Goal: Find specific page/section: Locate a particular part of the current website

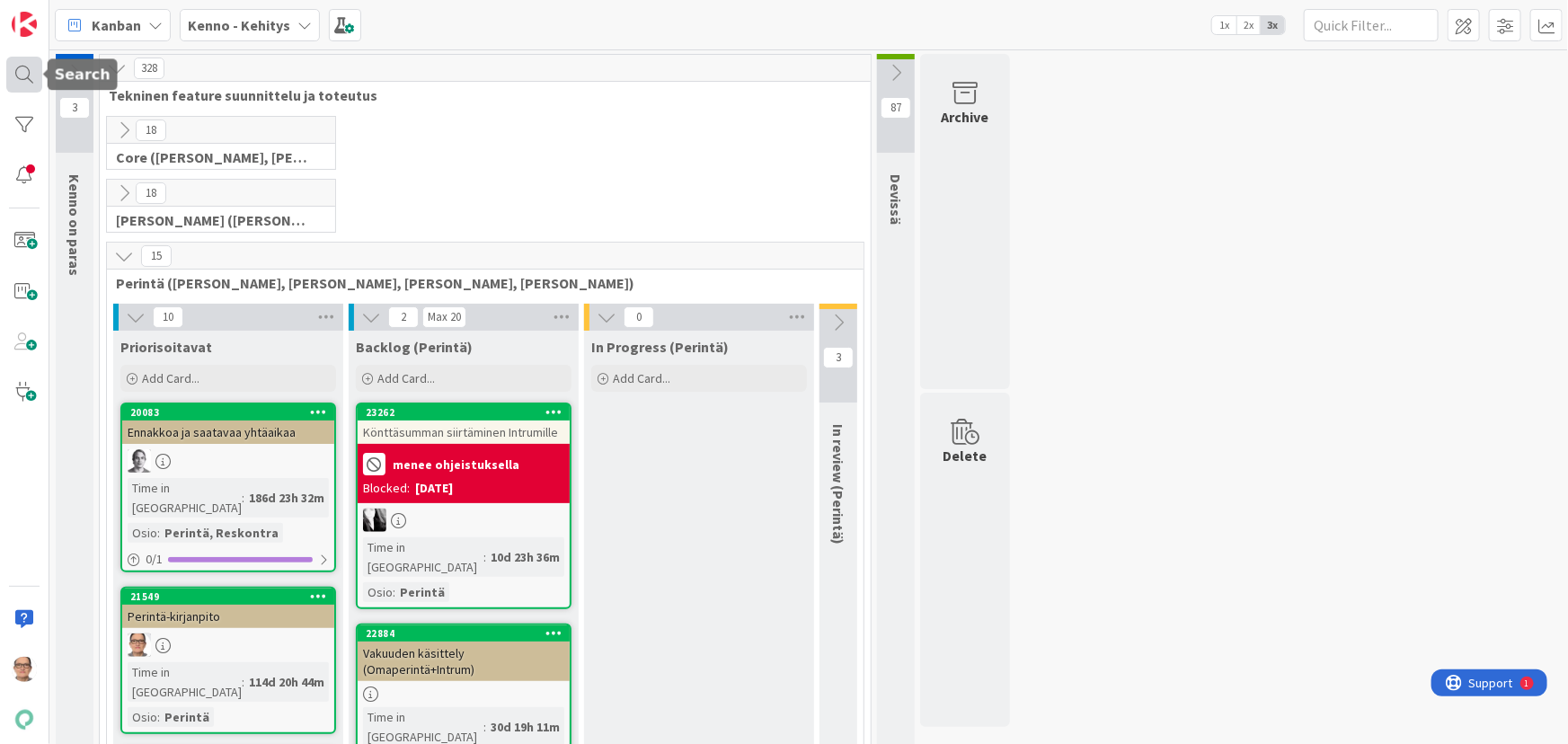
click at [14, 69] on div at bounding box center [24, 75] width 36 height 36
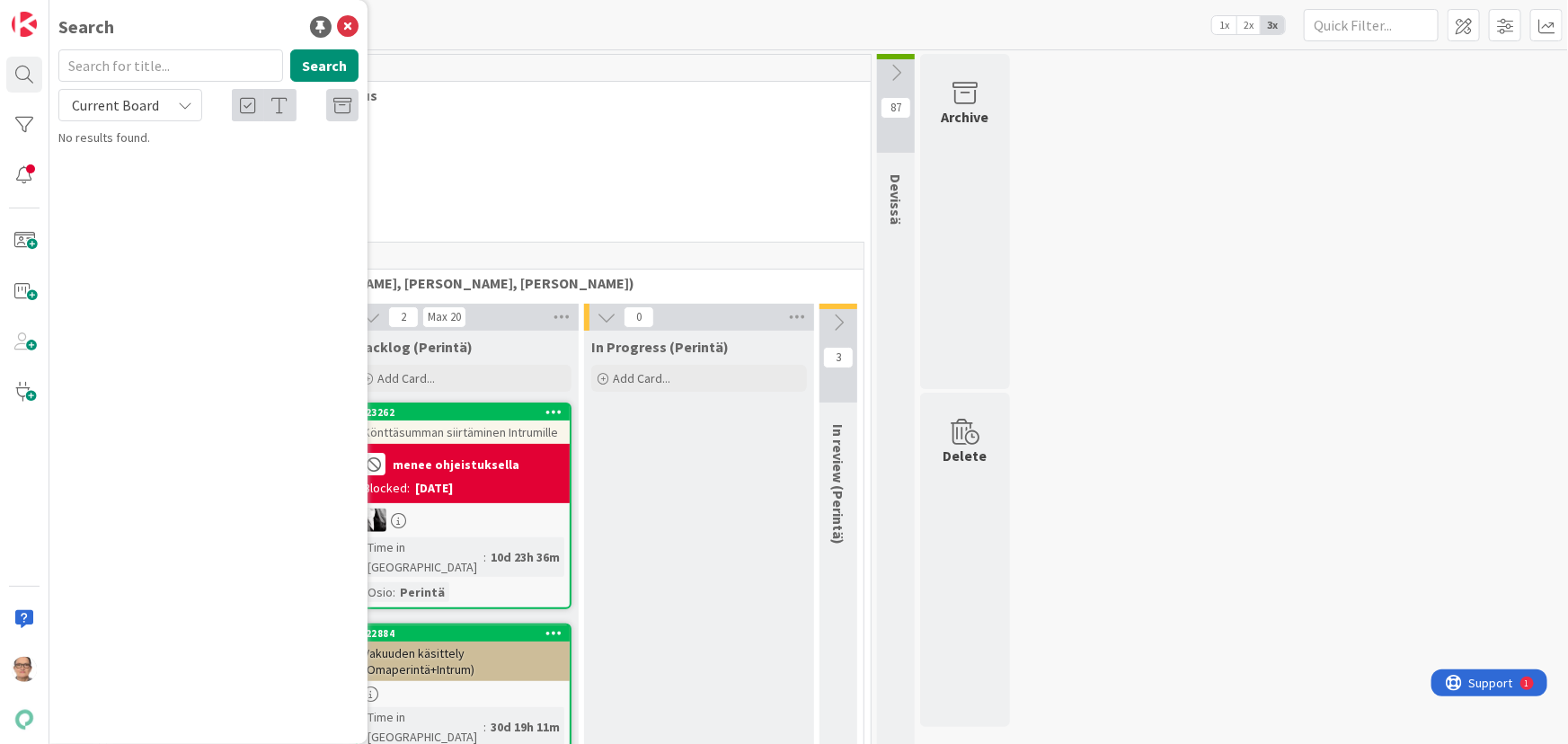
click at [188, 97] on div "Current Board" at bounding box center [131, 105] width 143 height 32
click at [168, 175] on span "All Boards" at bounding box center [162, 179] width 187 height 27
drag, startPoint x: 115, startPoint y: 71, endPoint x: 125, endPoint y: 41, distance: 31.6
click at [115, 69] on input "text" at bounding box center [171, 66] width 225 height 32
type input "22133"
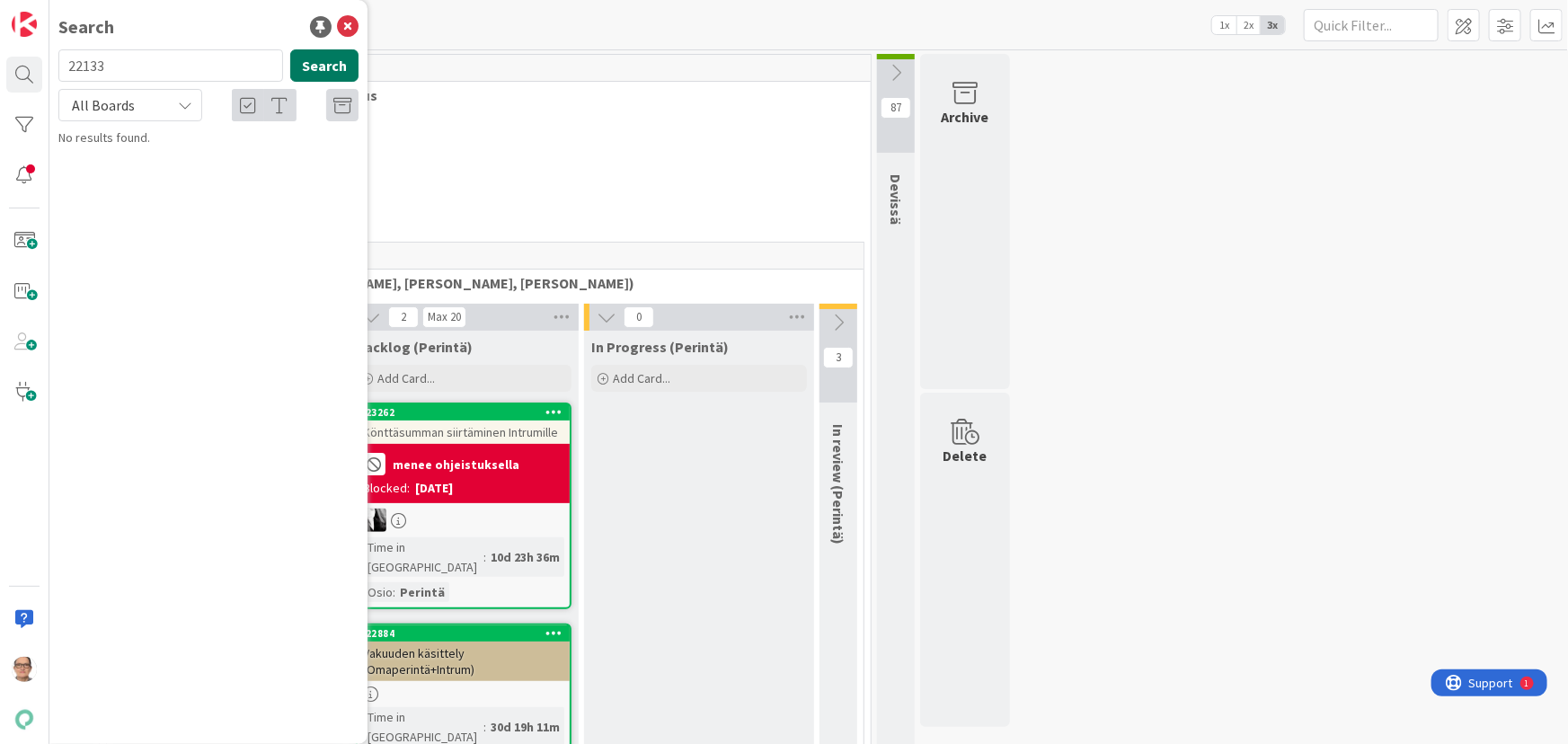
click at [329, 64] on button "Search" at bounding box center [324, 66] width 69 height 32
click at [240, 158] on span "Hyvitys: kauden tavoitteen ylittävän hyvityksen käsittely kirjanpidossa" at bounding box center [201, 167] width 235 height 35
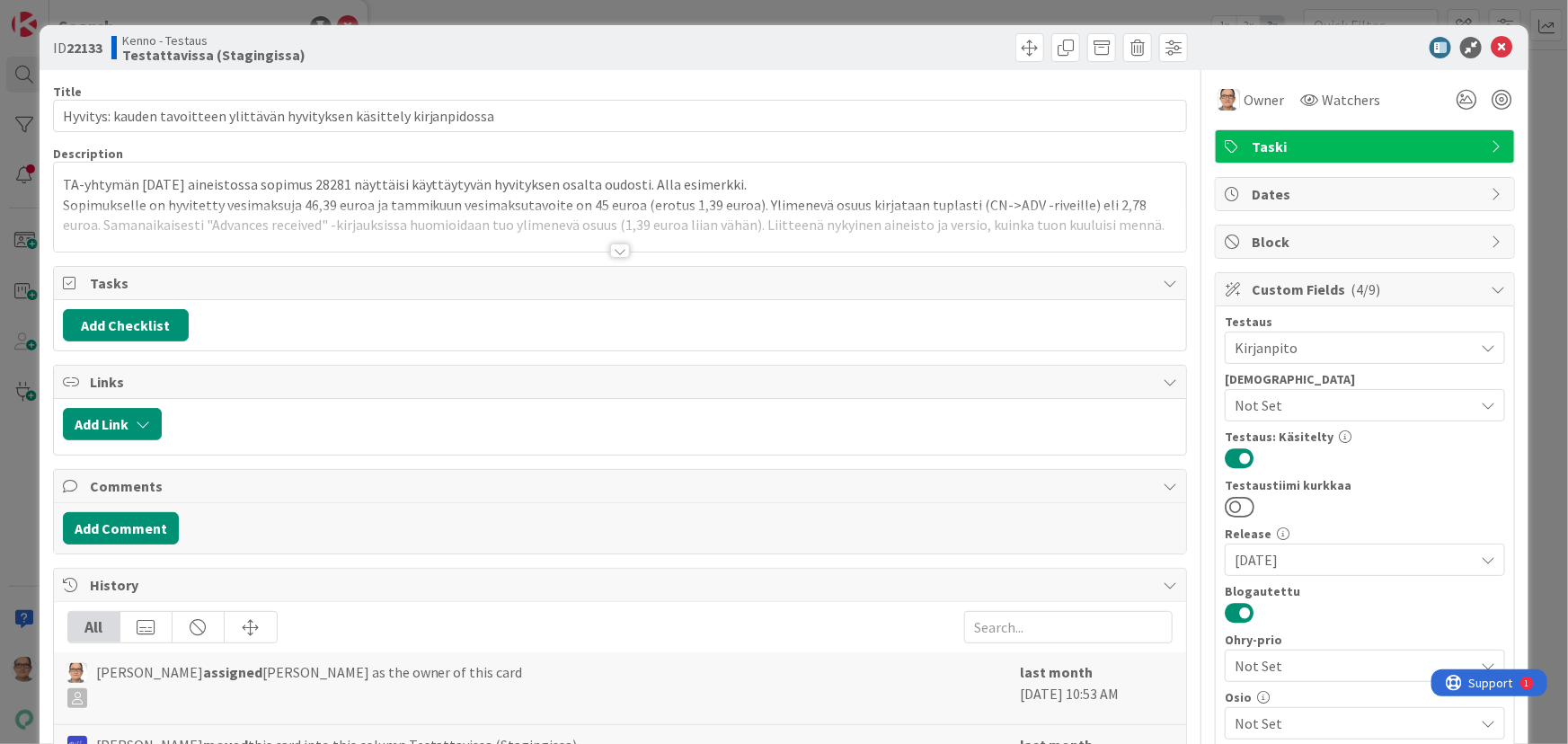
click at [613, 252] on div at bounding box center [621, 250] width 20 height 14
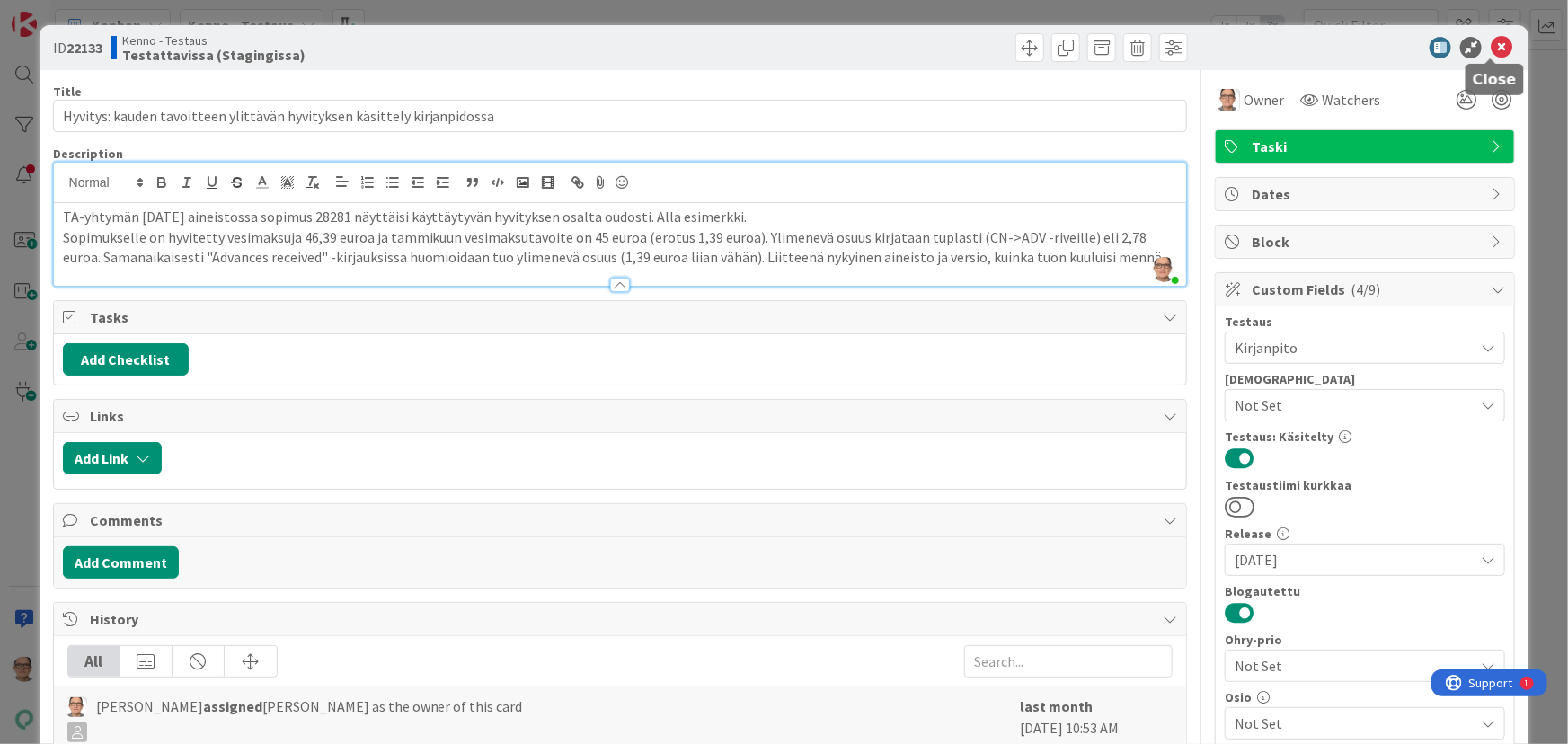
click at [1492, 48] on icon at bounding box center [1502, 48] width 22 height 22
